Goal: Information Seeking & Learning: Get advice/opinions

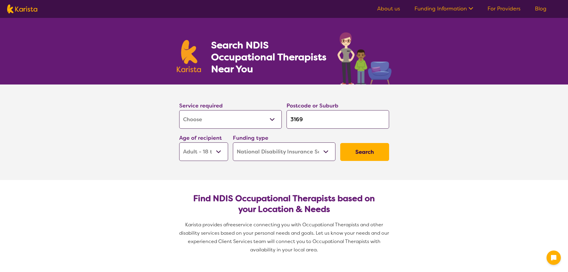
select select "[MEDICAL_DATA]"
select select "AD"
select select "NDIS"
select select "[MEDICAL_DATA]"
select select "AD"
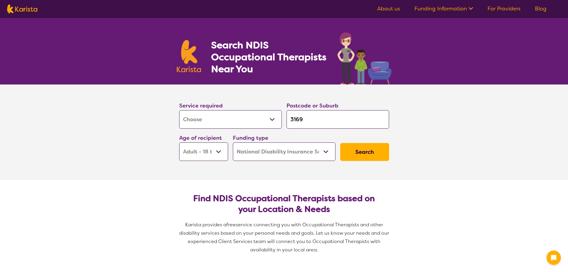
select select "NDIS"
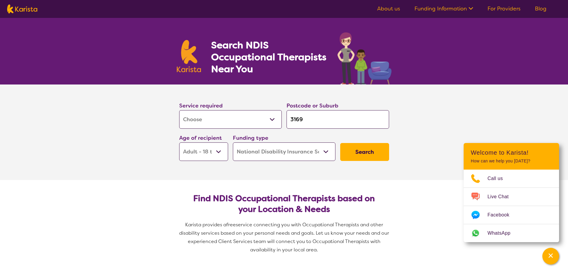
drag, startPoint x: 316, startPoint y: 120, endPoint x: 274, endPoint y: 122, distance: 42.1
click at [274, 122] on div "Service required Allied Health Assistant Assessment ([MEDICAL_DATA] or [MEDICAL…" at bounding box center [284, 131] width 215 height 64
type input "3"
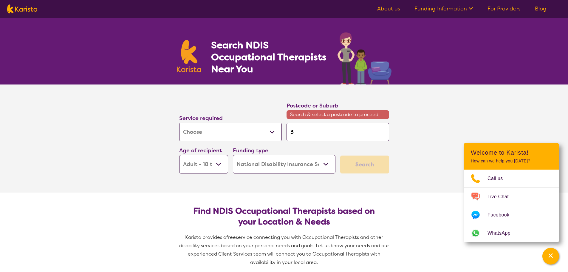
type input "31"
type input "314"
type input "3144"
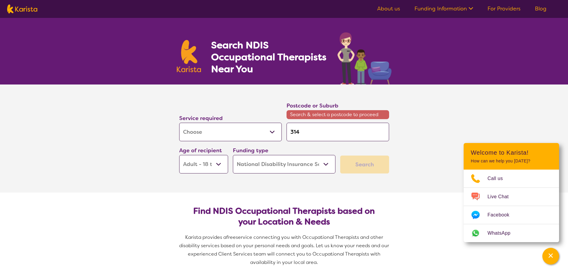
type input "3144"
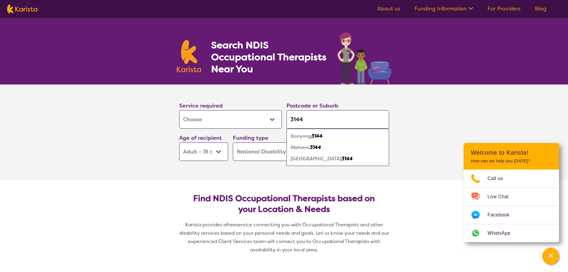
type input "3144"
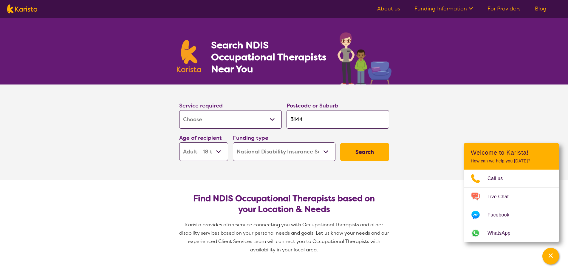
drag, startPoint x: 268, startPoint y: 183, endPoint x: 278, endPoint y: 180, distance: 10.8
click at [268, 183] on section "Find NDIS Occupational Therapists based on your Location & Needs Karista provid…" at bounding box center [284, 221] width 229 height 83
click at [387, 155] on button "Search" at bounding box center [364, 152] width 49 height 18
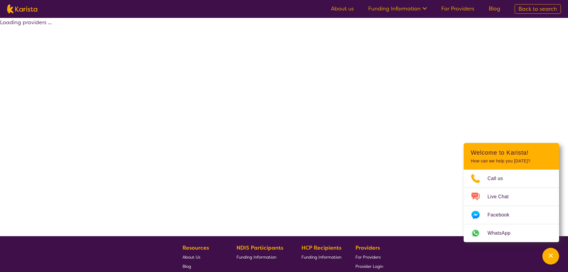
select select "by_score"
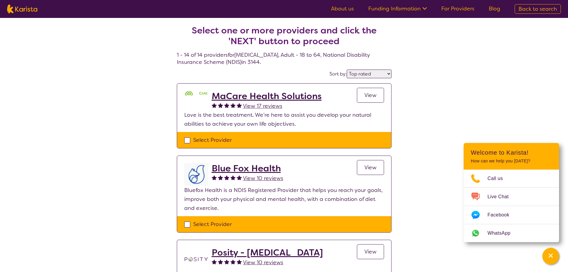
click at [367, 73] on select "Highly reviewed Top rated" at bounding box center [369, 74] width 45 height 9
click at [307, 95] on h2 "MaCare Health Solutions" at bounding box center [267, 96] width 110 height 11
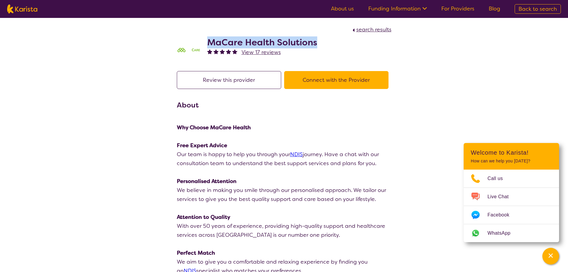
drag, startPoint x: 316, startPoint y: 41, endPoint x: 208, endPoint y: 41, distance: 107.7
click at [208, 41] on div "MaCare Health Solutions View 17 reviews" at bounding box center [284, 49] width 215 height 30
copy h2 "MaCare Health Solutions"
select select "by_score"
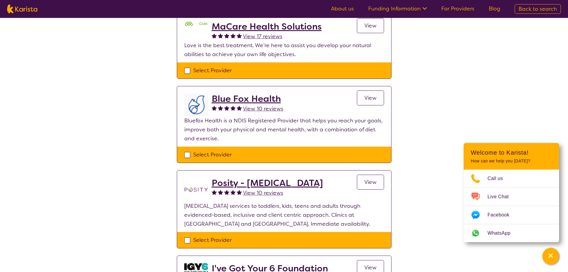
scroll to position [89, 0]
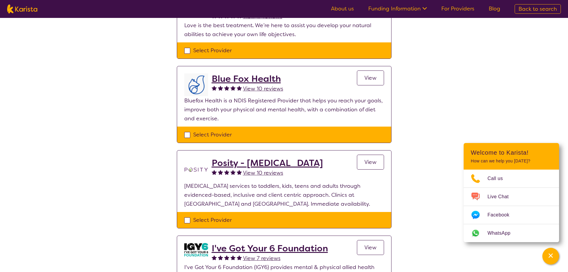
click at [272, 80] on h2 "Blue Fox Health" at bounding box center [248, 78] width 72 height 11
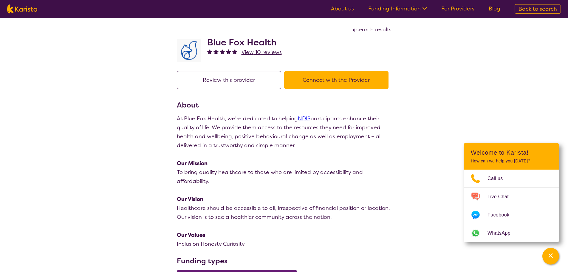
drag, startPoint x: 284, startPoint y: 43, endPoint x: 290, endPoint y: 72, distance: 29.4
click at [282, 43] on div "Blue Fox Health View 10 reviews" at bounding box center [284, 49] width 215 height 30
drag, startPoint x: 283, startPoint y: 39, endPoint x: 209, endPoint y: 38, distance: 73.7
click at [209, 38] on div "Blue Fox Health View 10 reviews" at bounding box center [284, 49] width 215 height 30
copy h2 "Blue Fox Health"
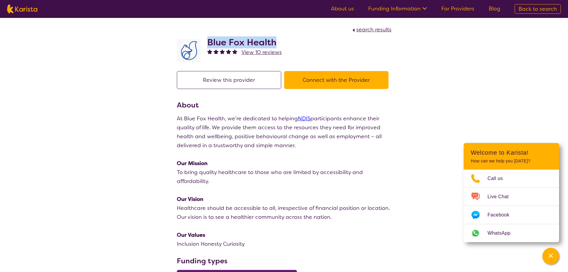
select select "by_score"
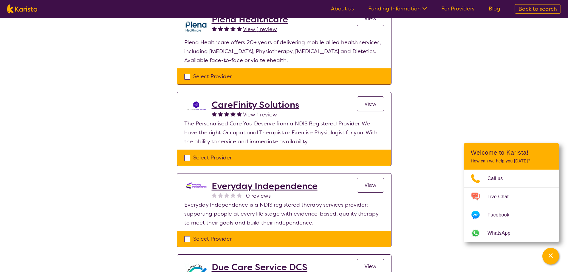
scroll to position [656, 0]
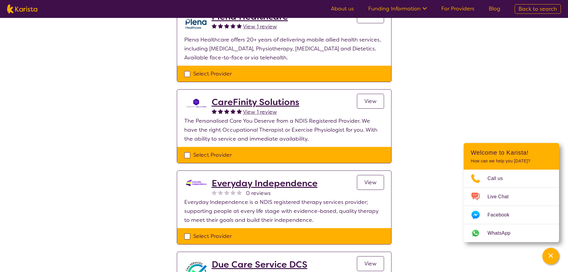
click at [285, 97] on h2 "CareFinity Solutions" at bounding box center [256, 102] width 88 height 11
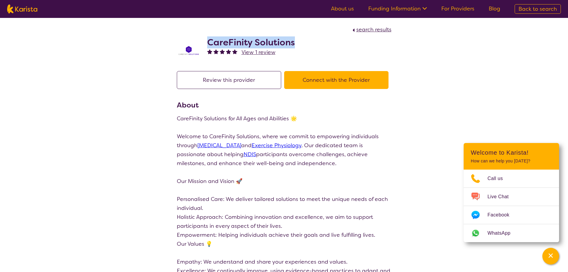
drag, startPoint x: 297, startPoint y: 41, endPoint x: 209, endPoint y: 42, distance: 88.6
click at [209, 42] on div "CareFinity Solutions View 1 review" at bounding box center [284, 49] width 215 height 30
copy h2 "CareFinity Solutions"
select select "by_score"
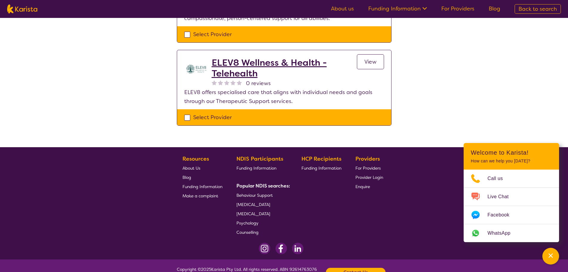
scroll to position [1118, 0]
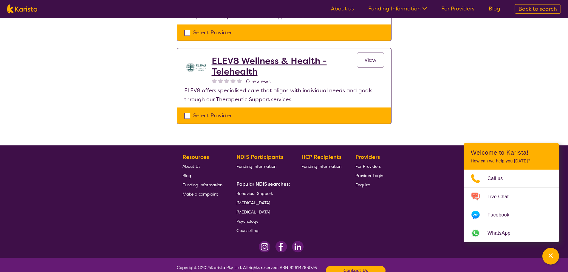
click at [526, 8] on span "Back to search" at bounding box center [538, 8] width 38 height 7
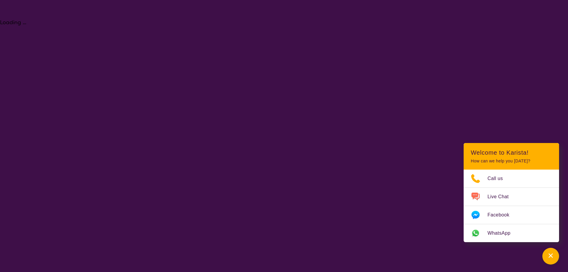
select select "[MEDICAL_DATA]"
select select "AD"
select select "NDIS"
select select "[MEDICAL_DATA]"
select select "AD"
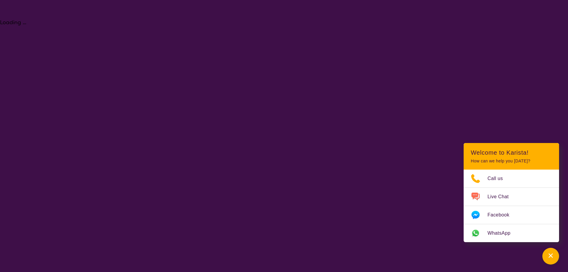
select select "NDIS"
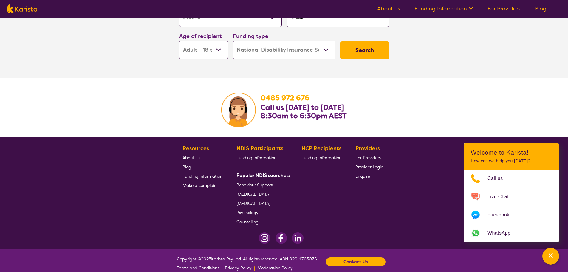
scroll to position [943, 0]
